Goal: Check status: Check status

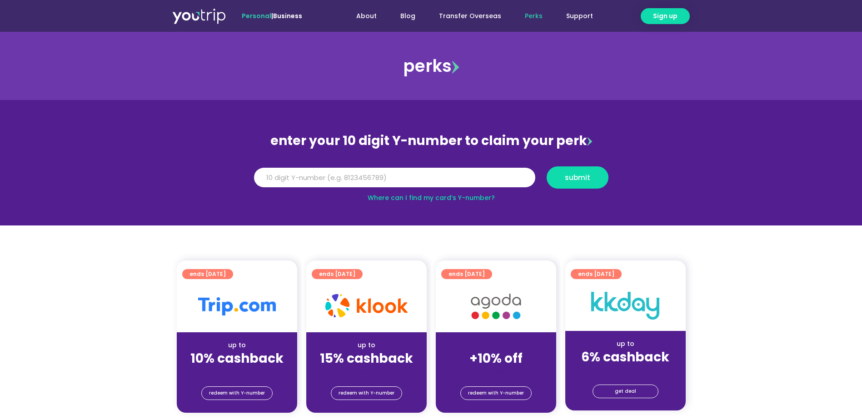
click at [587, 141] on img at bounding box center [589, 141] width 5 height 9
click at [400, 187] on input "Y Number" at bounding box center [394, 178] width 281 height 20
type input "8177645870"
click at [547, 166] on button "submit" at bounding box center [578, 177] width 62 height 22
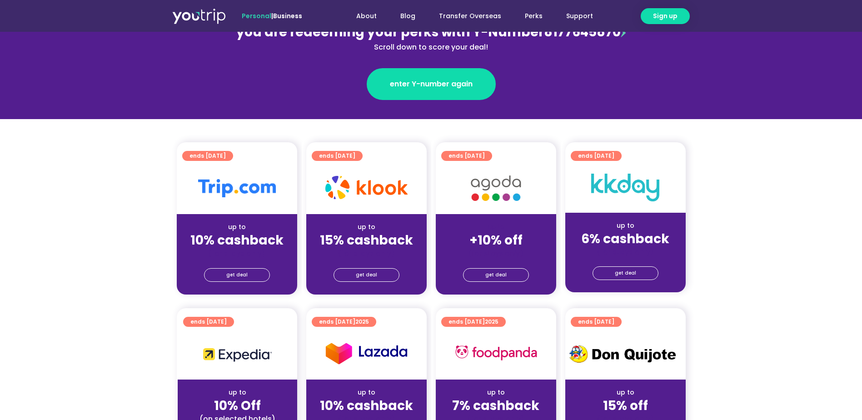
scroll to position [130, 0]
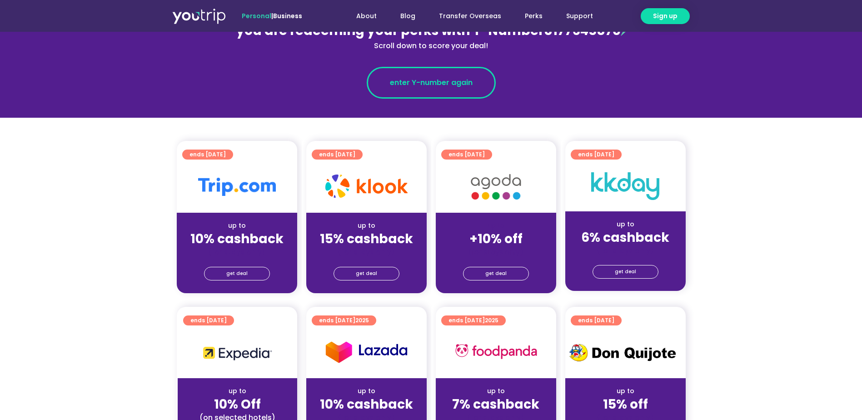
click at [468, 83] on span "enter Y-number again" at bounding box center [431, 82] width 83 height 11
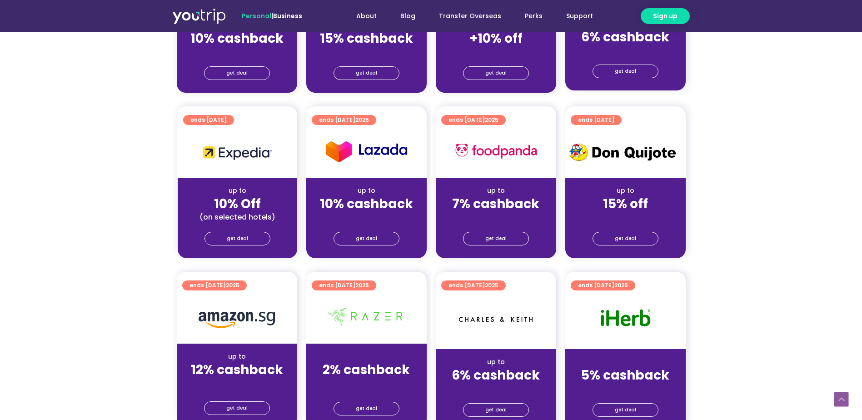
scroll to position [0, 0]
